Goal: Find specific page/section: Find specific page/section

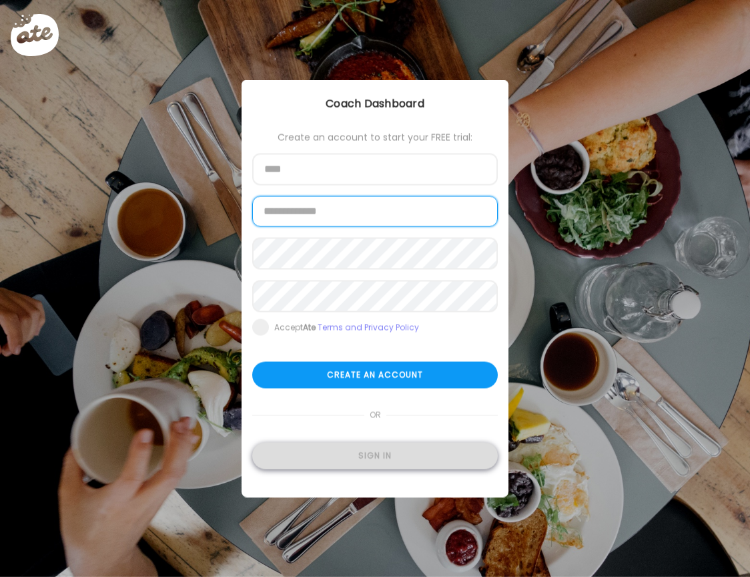
type input "**********"
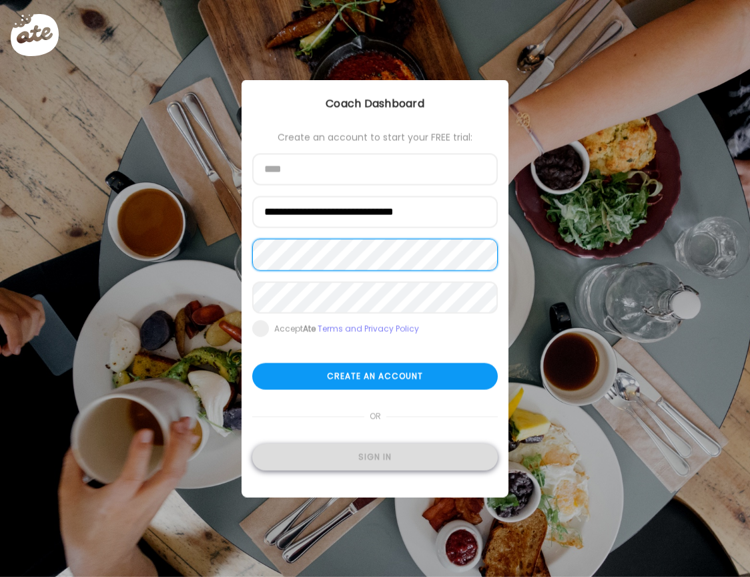
type input "**********"
click at [376, 463] on div "Sign in" at bounding box center [375, 457] width 246 height 27
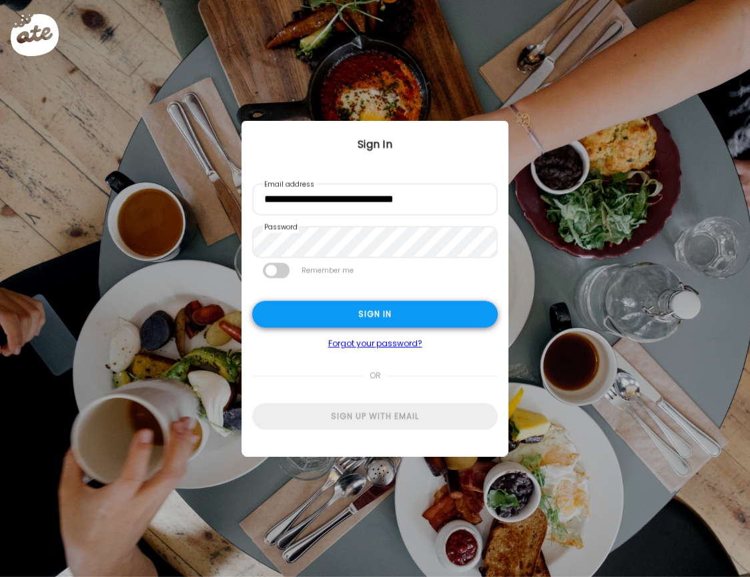
click at [346, 310] on div "Sign in" at bounding box center [375, 314] width 246 height 27
type input "**********"
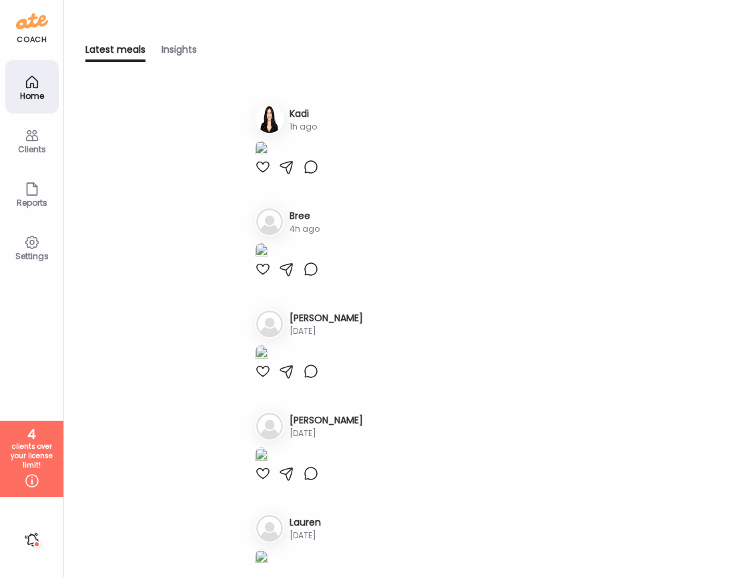
click at [297, 110] on h3 "Kadi" at bounding box center [303, 114] width 27 height 14
click at [299, 109] on h3 "Kadi" at bounding box center [303, 114] width 27 height 14
click at [272, 118] on img at bounding box center [269, 119] width 27 height 27
click at [308, 114] on h3 "Kadi" at bounding box center [303, 114] width 27 height 14
click at [26, 141] on icon at bounding box center [32, 135] width 16 height 16
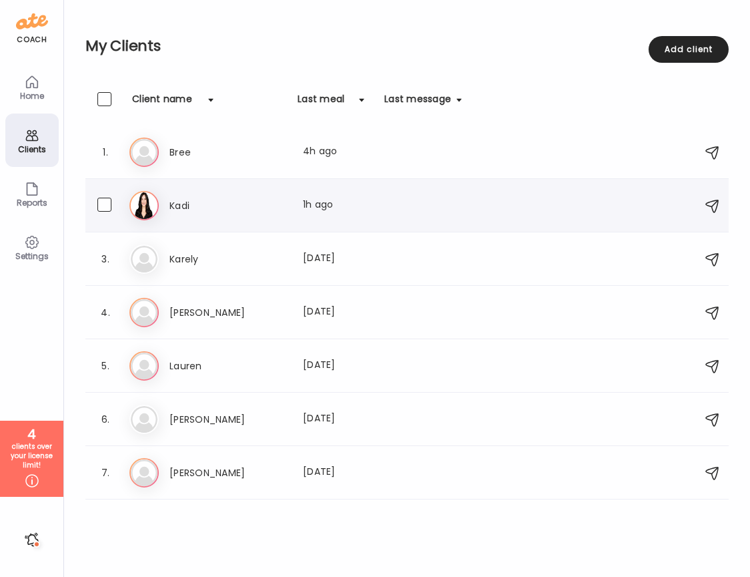
click at [177, 207] on h3 "Kadi" at bounding box center [228, 206] width 117 height 16
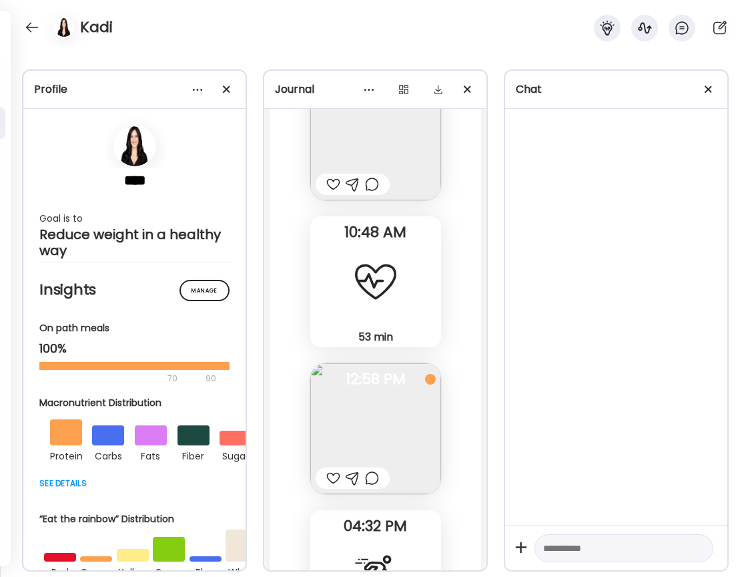
scroll to position [80249, 0]
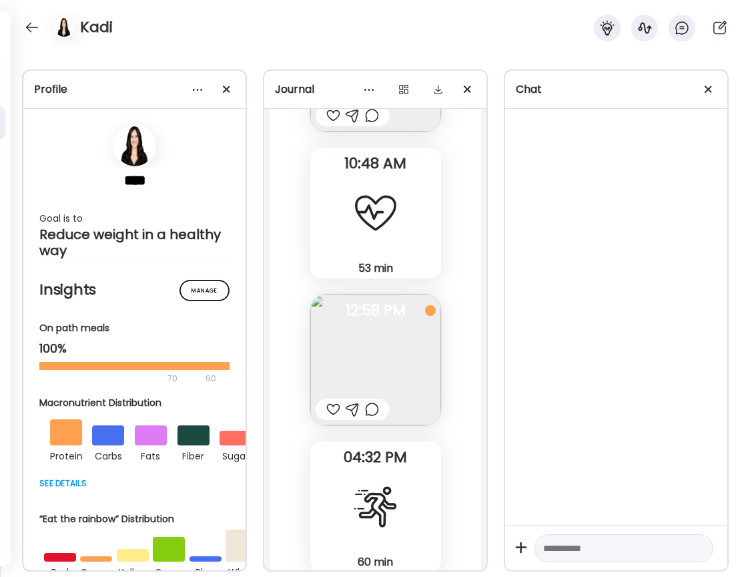
click at [397, 294] on img at bounding box center [375, 359] width 131 height 131
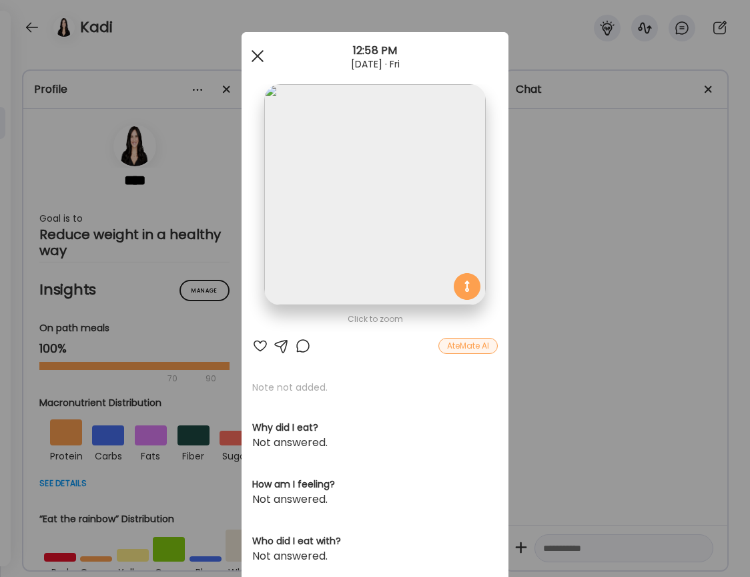
click at [256, 57] on span at bounding box center [258, 56] width 12 height 12
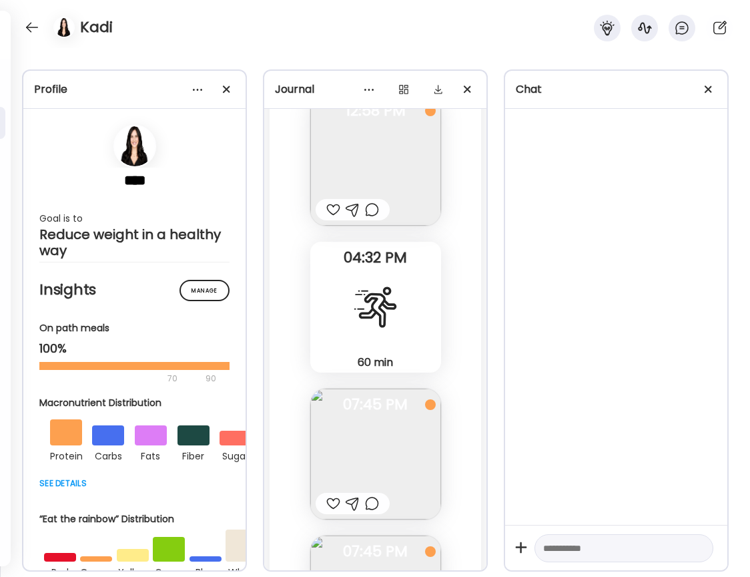
scroll to position [80450, 0]
click at [366, 388] on img at bounding box center [375, 453] width 131 height 131
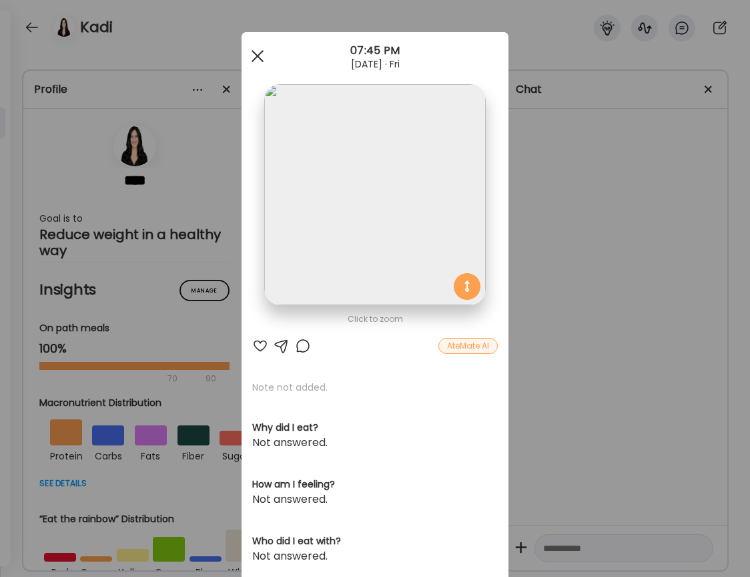
click at [259, 59] on div at bounding box center [257, 56] width 27 height 27
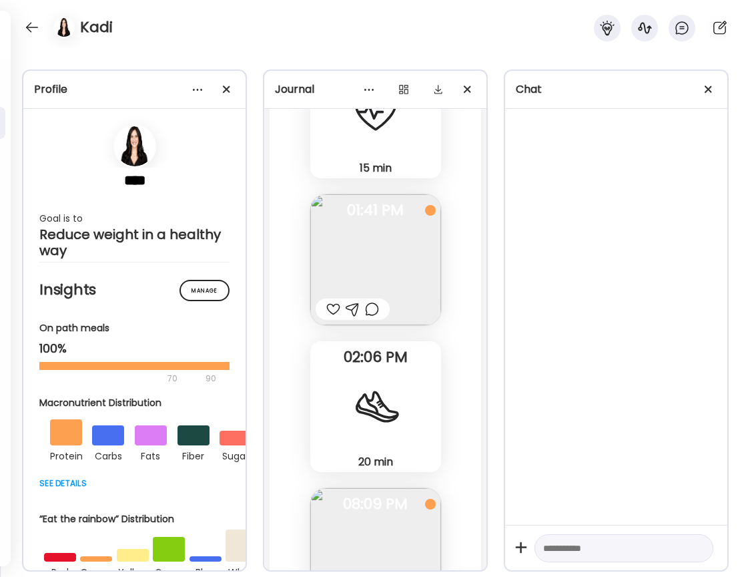
scroll to position [84487, 0]
